Goal: Task Accomplishment & Management: Use online tool/utility

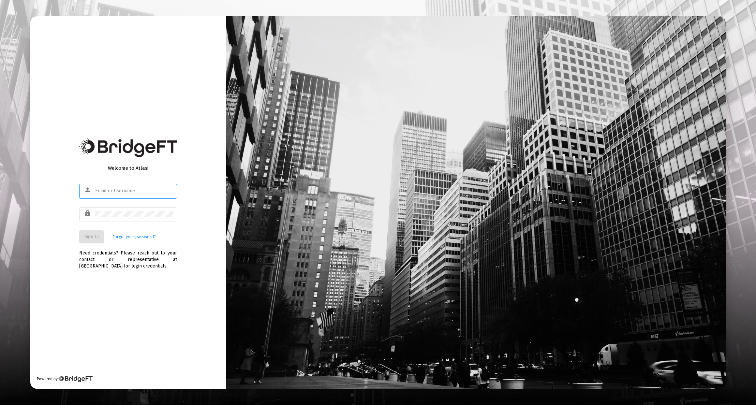
type input "[PERSON_NAME][EMAIL_ADDRESS][DOMAIN_NAME]"
click at [92, 239] on span "Sign In" at bounding box center [91, 237] width 14 height 6
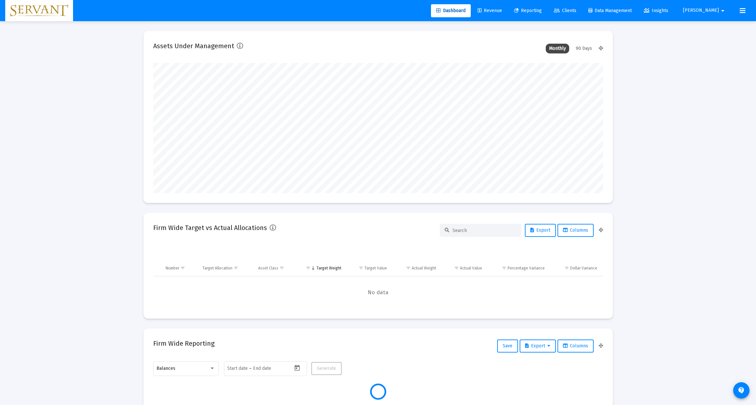
type input "[DATE]"
click at [542, 9] on span "Reporting" at bounding box center [528, 11] width 28 height 6
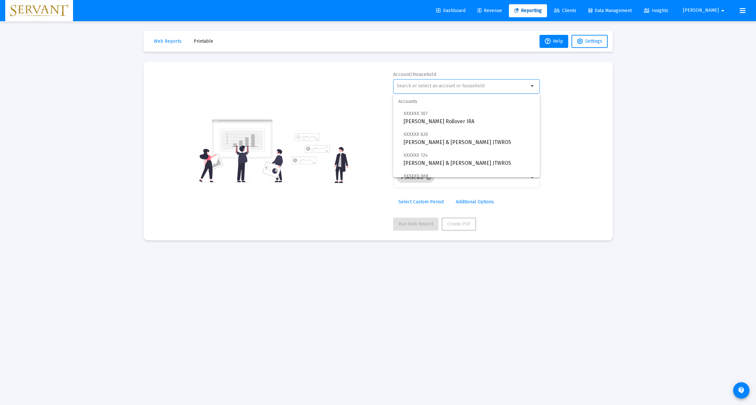
click at [431, 88] on input "text" at bounding box center [463, 85] width 132 height 5
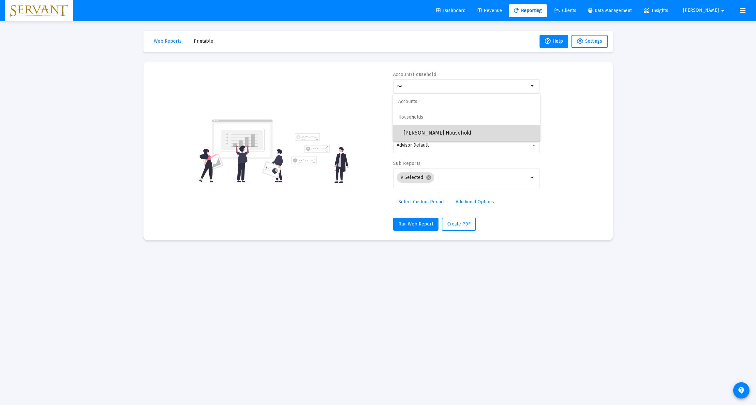
click at [425, 126] on span "[PERSON_NAME] Household" at bounding box center [469, 133] width 131 height 16
type input "[PERSON_NAME] Household"
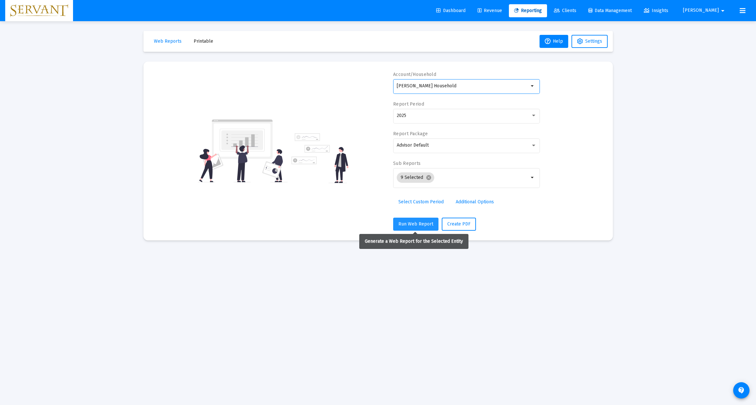
click at [418, 226] on span "Run Web Report" at bounding box center [415, 224] width 35 height 6
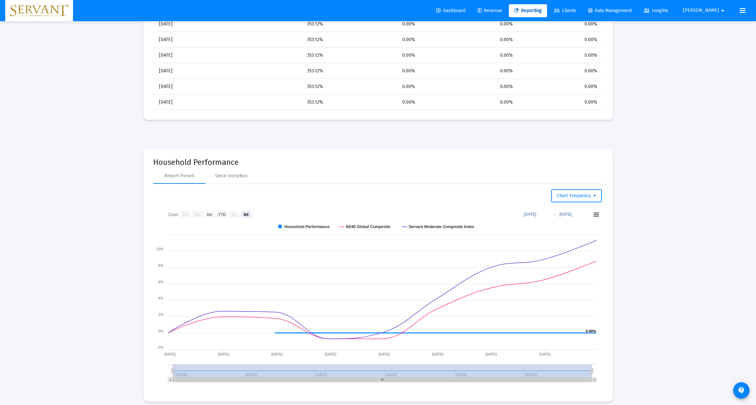
scroll to position [748, 0]
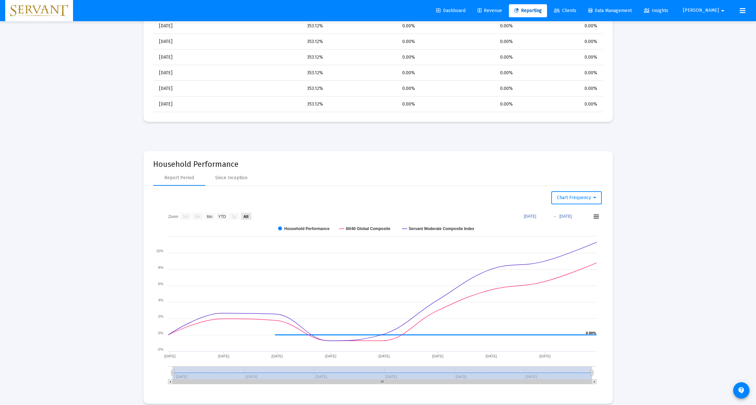
click at [247, 218] on text "All" at bounding box center [245, 216] width 5 height 5
select select "View all"
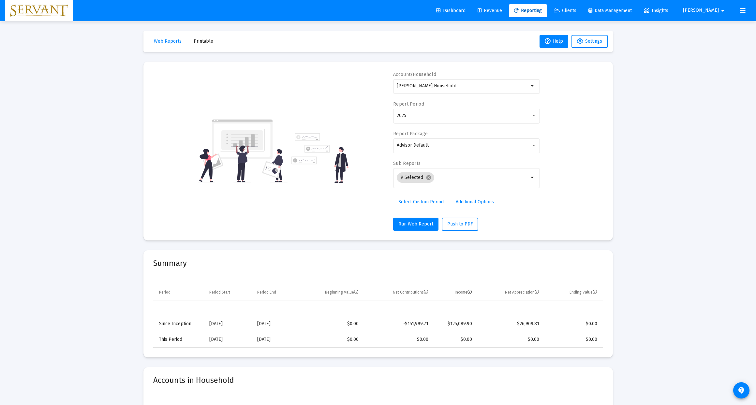
scroll to position [0, 0]
